Goal: Task Accomplishment & Management: Use online tool/utility

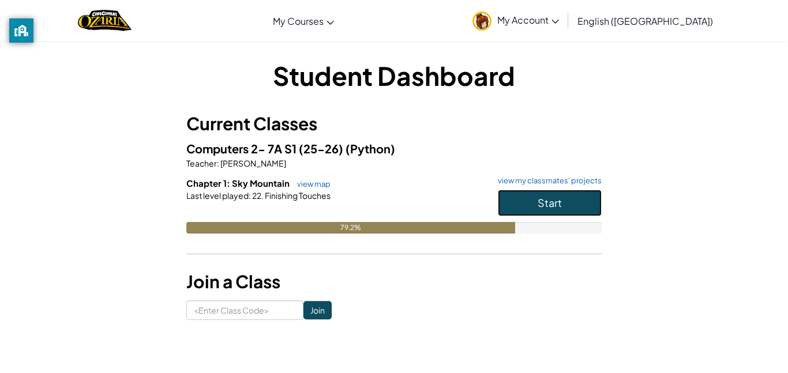
click at [550, 194] on button "Start" at bounding box center [550, 203] width 104 height 27
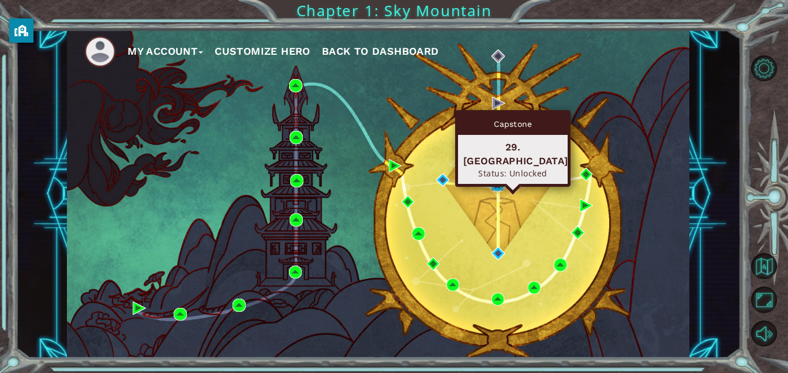
click at [494, 186] on img at bounding box center [497, 185] width 13 height 13
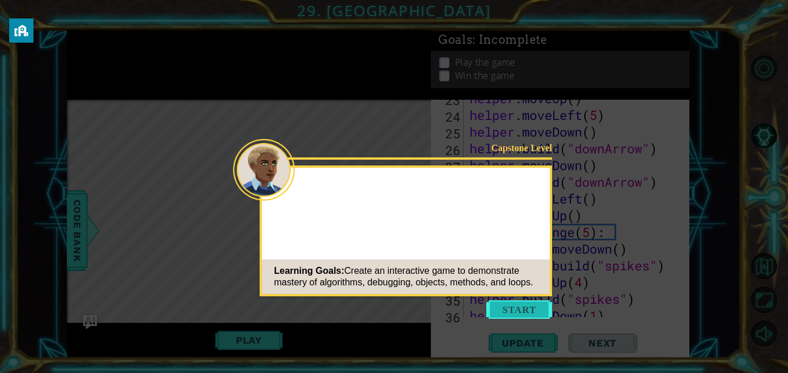
scroll to position [1205, 0]
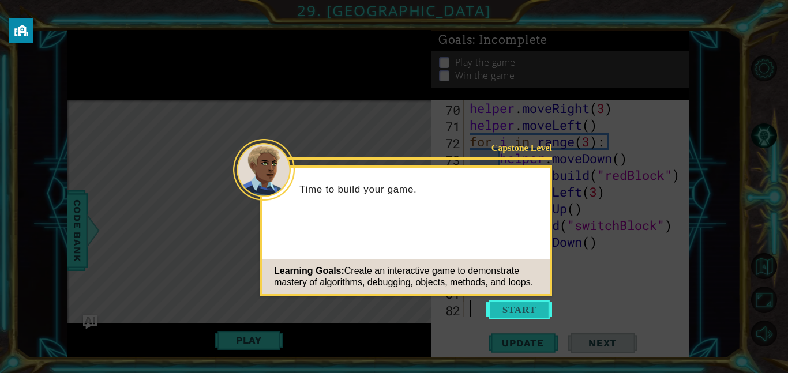
click at [511, 318] on button "Start" at bounding box center [519, 310] width 66 height 18
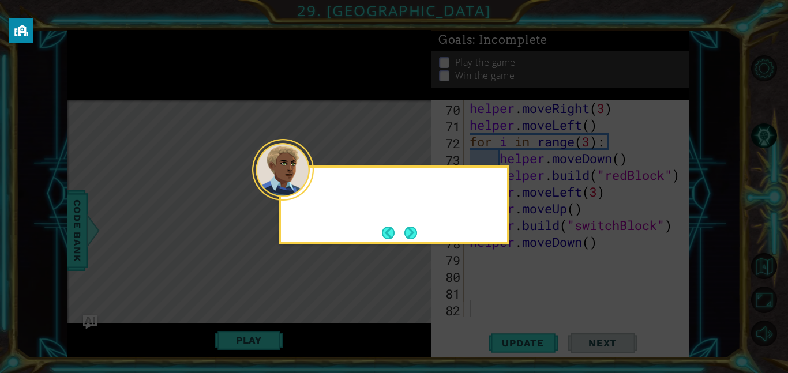
click at [510, 314] on icon at bounding box center [394, 186] width 788 height 373
click at [406, 236] on button "Next" at bounding box center [410, 233] width 13 height 13
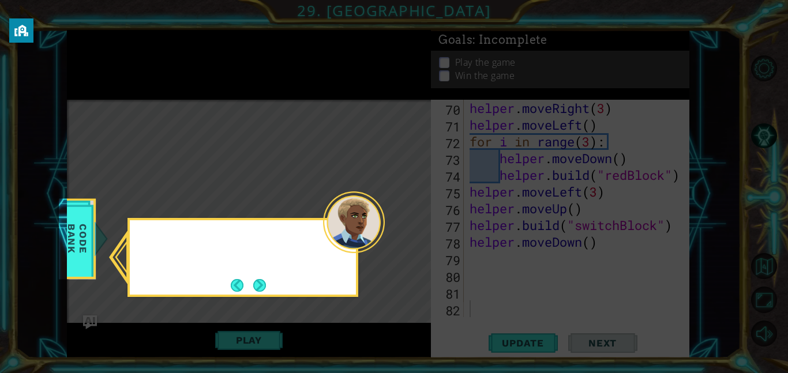
click at [406, 236] on icon at bounding box center [394, 186] width 788 height 373
click at [266, 282] on button "Next" at bounding box center [259, 285] width 13 height 13
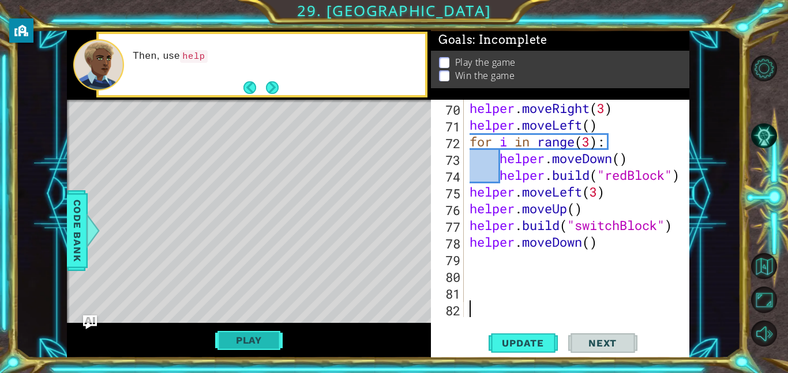
click at [264, 333] on button "Play" at bounding box center [248, 340] width 67 height 22
